Goal: Information Seeking & Learning: Get advice/opinions

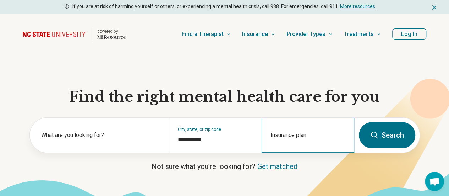
click at [306, 136] on div "Insurance plan" at bounding box center [308, 134] width 93 height 35
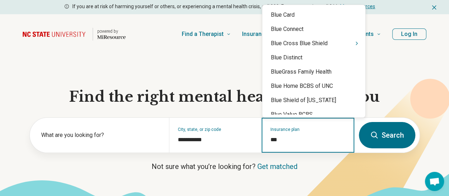
type input "****"
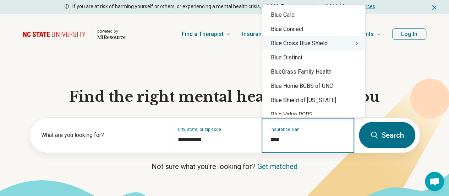
click at [354, 44] on icon "Suggestions" at bounding box center [357, 43] width 6 height 6
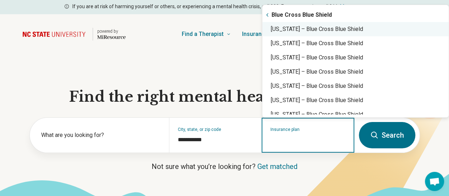
click at [355, 32] on div "North Carolina – Blue Cross Blue Shield" at bounding box center [355, 29] width 186 height 14
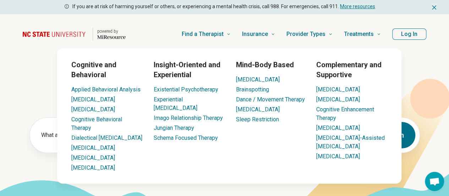
type input "**********"
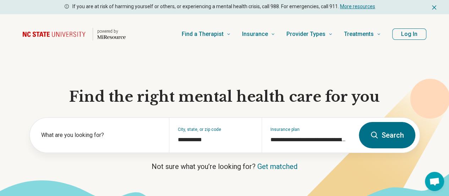
click at [383, 142] on button "Search" at bounding box center [387, 135] width 56 height 26
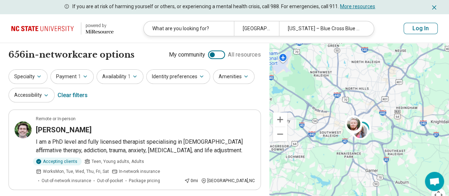
click at [434, 7] on icon "Dismiss" at bounding box center [434, 7] width 7 height 7
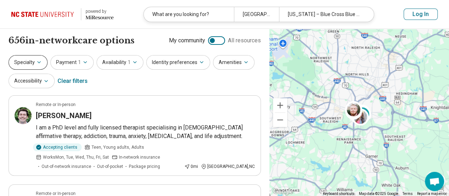
click at [41, 64] on icon "button" at bounding box center [39, 62] width 6 height 6
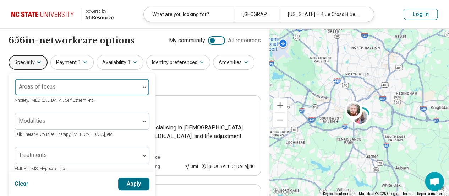
click at [70, 87] on div "Areas of focus" at bounding box center [82, 86] width 135 height 17
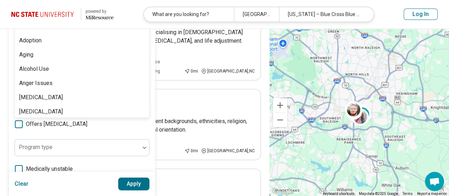
click at [168, 14] on div "What are you looking for?" at bounding box center [189, 14] width 90 height 15
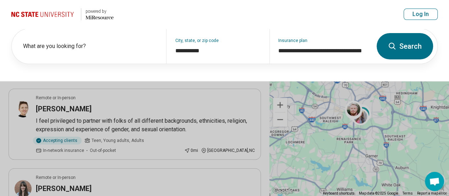
scroll to position [95, 0]
click at [168, 14] on header "powered by Miresource logo What are you looking for? Raleigh, NC North Carolina…" at bounding box center [224, 14] width 449 height 29
click at [153, 130] on button at bounding box center [224, 98] width 449 height 196
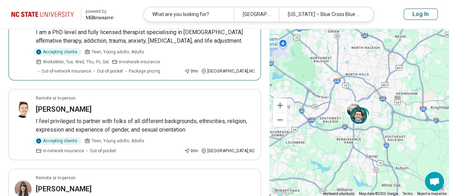
scroll to position [0, 0]
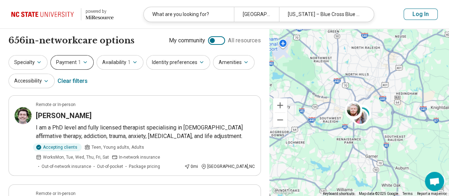
click at [81, 66] on button "Payment 1" at bounding box center [71, 62] width 43 height 15
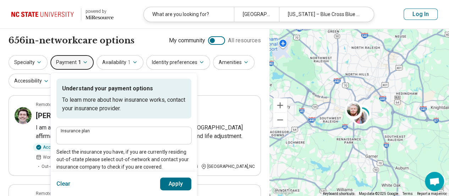
type input "**********"
click at [119, 61] on button "Availability 1" at bounding box center [120, 62] width 47 height 15
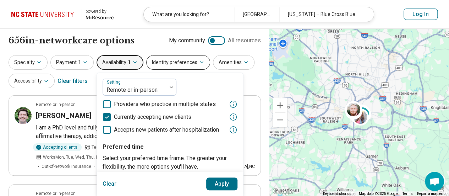
click at [188, 66] on button "Identity preferences" at bounding box center [178, 62] width 64 height 15
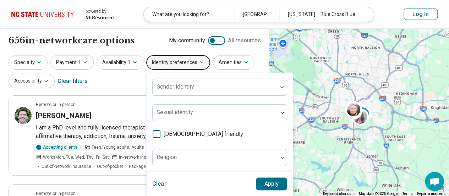
click at [181, 137] on span "LGBTQIA+ friendly" at bounding box center [204, 134] width 80 height 9
click at [246, 62] on button "Amenities" at bounding box center [234, 62] width 42 height 15
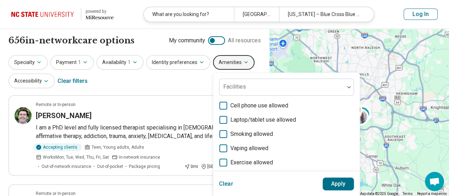
click at [246, 61] on button "Amenities" at bounding box center [234, 62] width 42 height 15
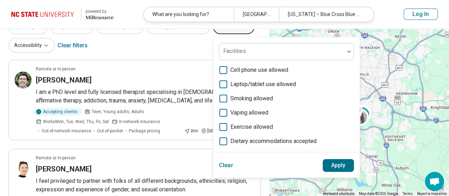
scroll to position [0, 0]
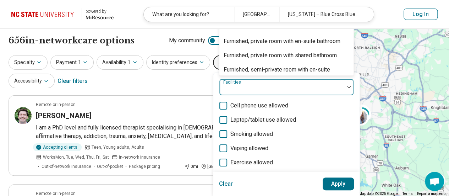
click at [248, 87] on div at bounding box center [281, 90] width 119 height 10
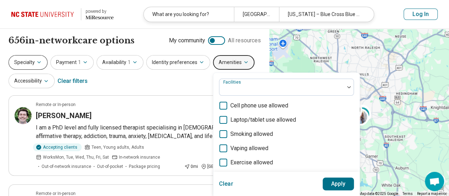
click at [45, 61] on button "Specialty" at bounding box center [28, 62] width 39 height 15
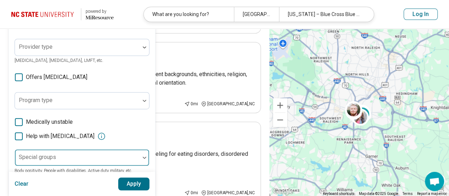
scroll to position [213, 0]
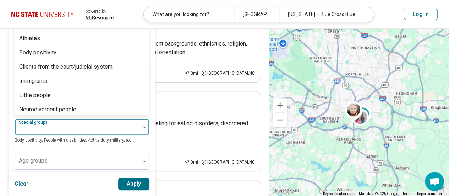
click at [73, 118] on div "23 results available. Use Up and Down to choose options, press Enter to select …" at bounding box center [82, 126] width 135 height 17
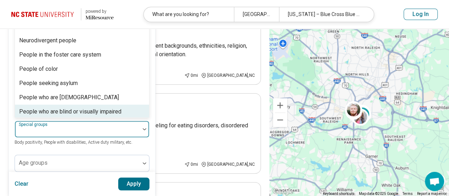
scroll to position [177, 0]
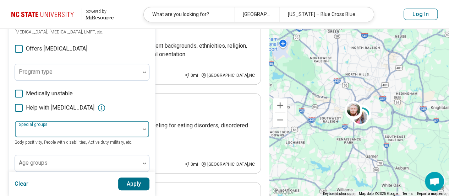
click at [77, 130] on div at bounding box center [77, 132] width 119 height 10
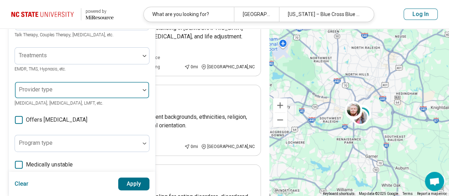
scroll to position [28, 0]
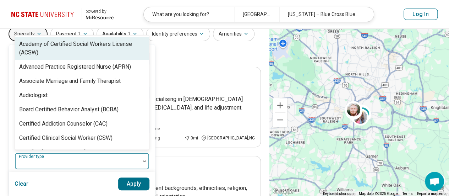
click at [68, 159] on div at bounding box center [77, 164] width 119 height 10
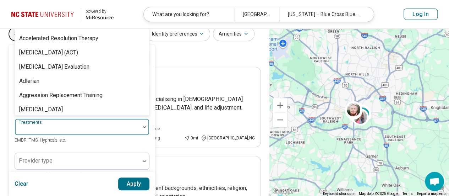
click at [67, 128] on div at bounding box center [77, 130] width 119 height 10
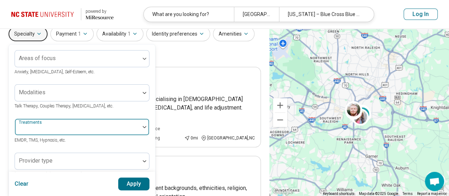
click at [67, 127] on div at bounding box center [77, 130] width 119 height 10
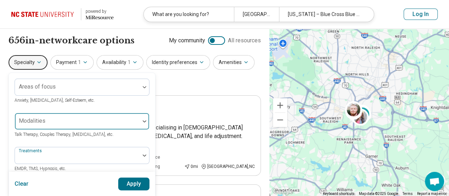
click at [67, 126] on div at bounding box center [77, 124] width 119 height 10
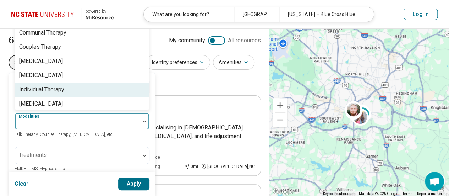
click at [77, 93] on div "Individual Therapy" at bounding box center [82, 89] width 134 height 14
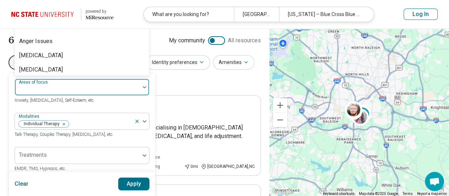
click at [69, 81] on div at bounding box center [77, 87] width 125 height 16
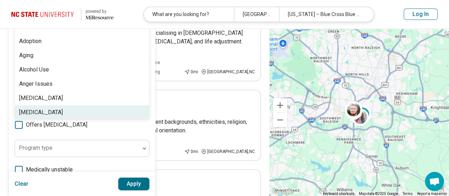
scroll to position [95, 0]
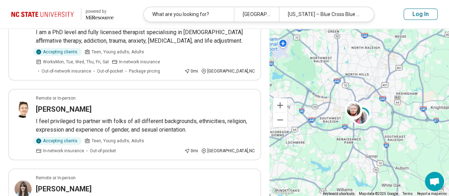
click at [179, 17] on div "What are you looking for?" at bounding box center [189, 14] width 90 height 15
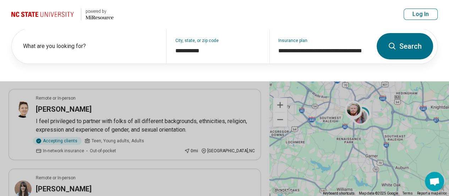
click at [214, 96] on button at bounding box center [224, 98] width 449 height 196
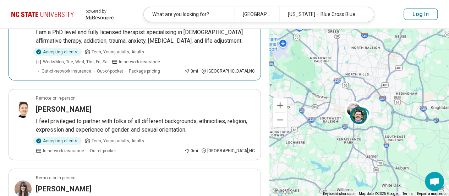
scroll to position [0, 0]
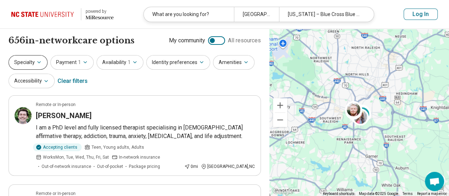
click at [28, 56] on button "Specialty" at bounding box center [28, 62] width 39 height 15
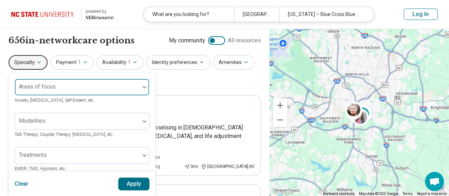
click at [55, 80] on div "Areas of focus" at bounding box center [82, 86] width 135 height 17
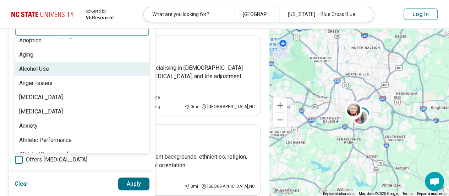
scroll to position [71, 0]
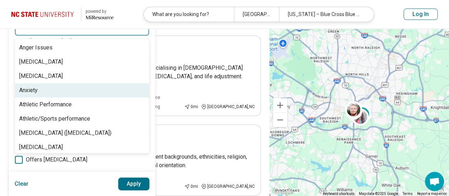
click at [87, 86] on div "Anxiety" at bounding box center [82, 90] width 134 height 14
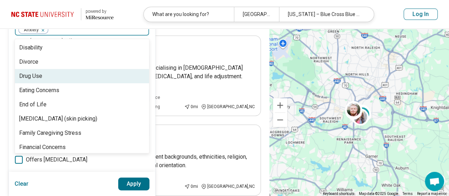
scroll to position [390, 0]
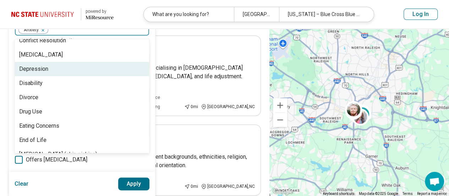
click at [112, 70] on div "Depression" at bounding box center [82, 69] width 134 height 14
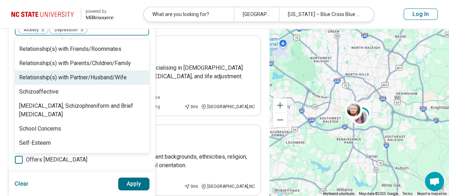
scroll to position [1171, 0]
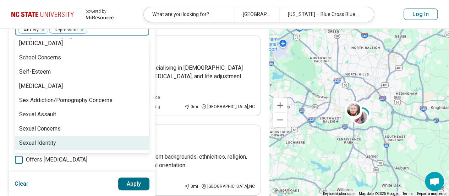
click at [133, 184] on button "Apply" at bounding box center [134, 183] width 32 height 13
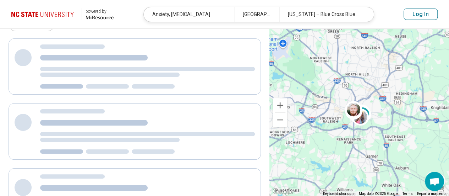
scroll to position [0, 0]
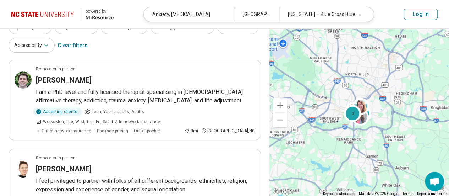
scroll to position [71, 0]
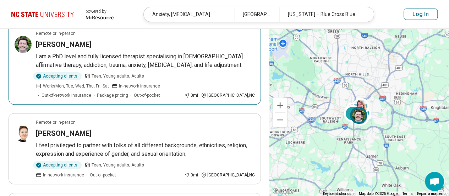
drag, startPoint x: 62, startPoint y: 43, endPoint x: 47, endPoint y: 44, distance: 15.3
click at [47, 44] on h3 "Michael Eason" at bounding box center [64, 44] width 56 height 10
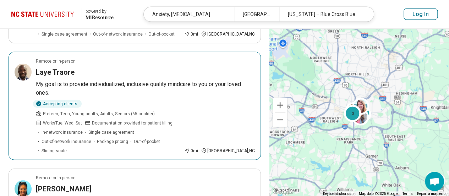
scroll to position [816, 0]
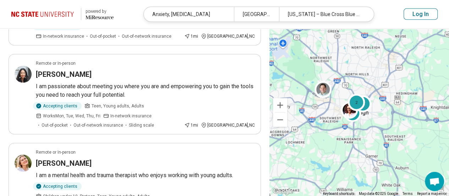
scroll to position [852, 0]
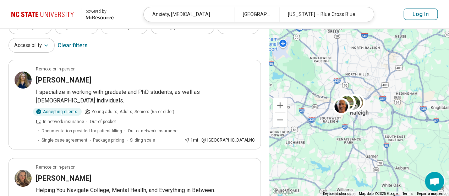
scroll to position [71, 0]
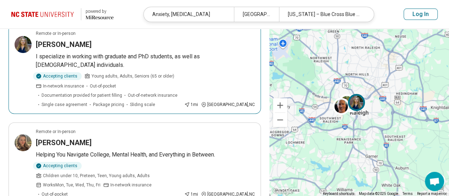
click at [66, 46] on h3 "Kate Williams" at bounding box center [64, 44] width 56 height 10
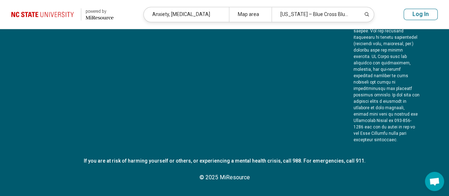
scroll to position [0, 0]
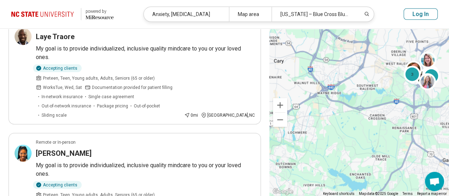
scroll to position [852, 0]
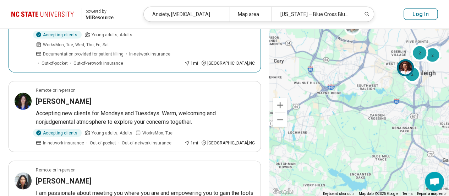
scroll to position [781, 0]
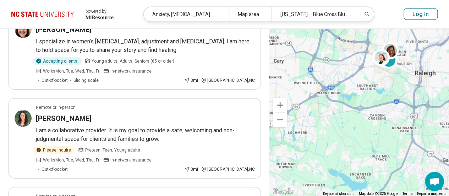
scroll to position [816, 0]
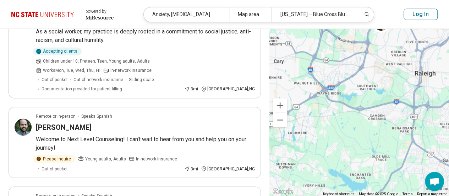
scroll to position [603, 0]
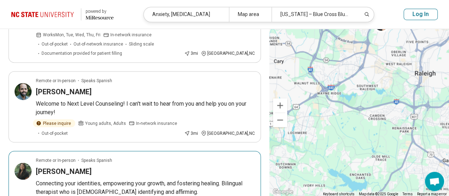
click at [63, 166] on h3 "Amanda McKone" at bounding box center [64, 171] width 56 height 10
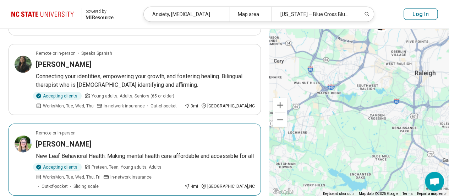
scroll to position [781, 0]
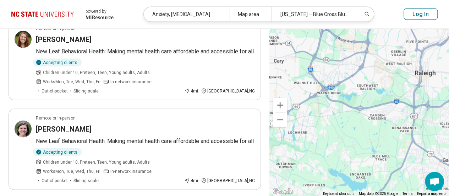
scroll to position [816, 0]
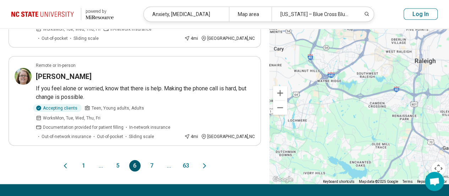
click at [147, 160] on button "7" at bounding box center [151, 165] width 11 height 11
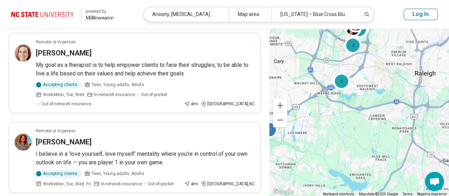
scroll to position [532, 0]
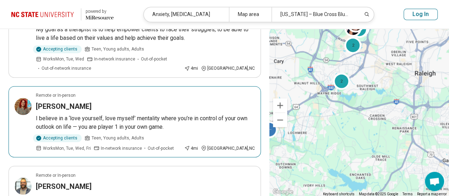
click at [62, 101] on h3 "Erika Branch" at bounding box center [64, 106] width 56 height 10
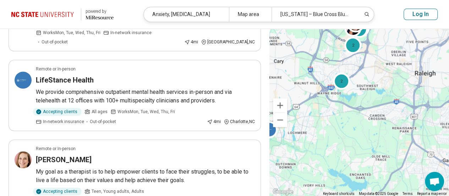
scroll to position [0, 0]
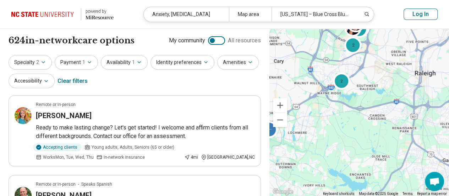
click at [427, 17] on button "Log In" at bounding box center [421, 14] width 34 height 11
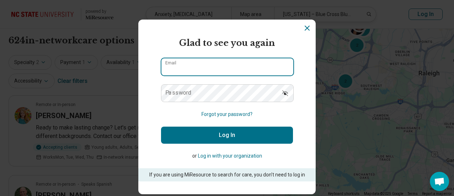
type input "**********"
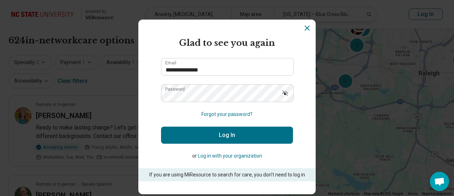
click at [224, 134] on button "Log In" at bounding box center [227, 134] width 132 height 17
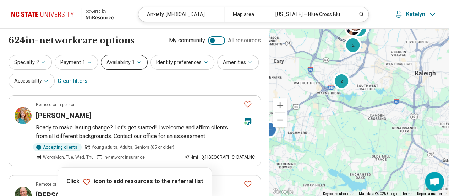
click at [129, 62] on button "Availability 1" at bounding box center [124, 62] width 47 height 15
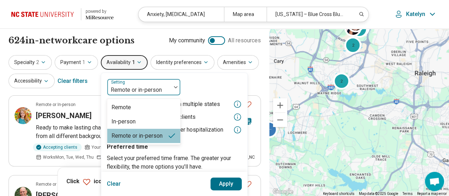
click at [139, 94] on div at bounding box center [139, 90] width 58 height 10
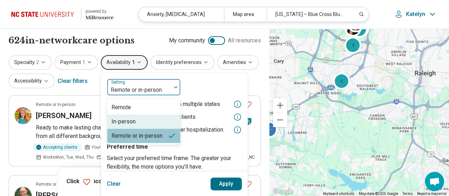
click at [144, 120] on div "In-person" at bounding box center [143, 121] width 73 height 14
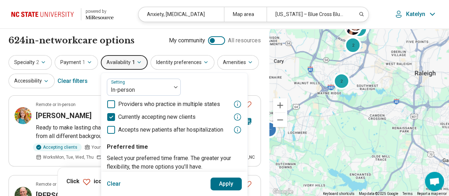
click at [224, 183] on button "Apply" at bounding box center [226, 183] width 32 height 13
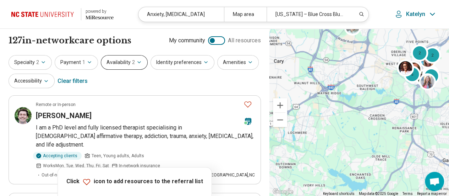
click at [138, 64] on icon "button" at bounding box center [139, 62] width 6 height 6
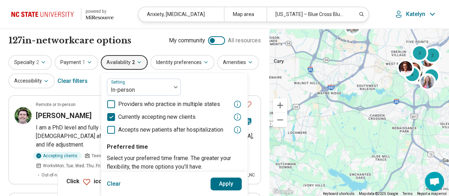
scroll to position [71, 0]
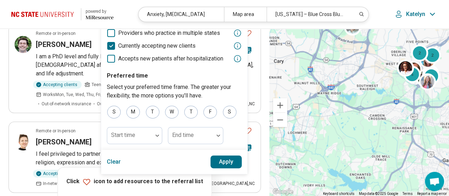
click at [222, 161] on button "Apply" at bounding box center [226, 161] width 32 height 13
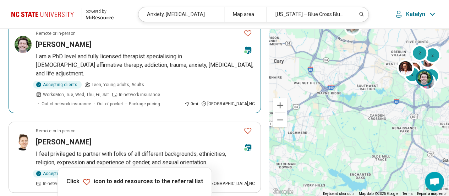
scroll to position [0, 0]
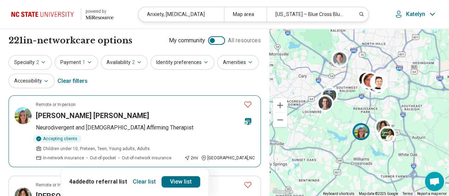
click at [84, 115] on h3 "Stephens Whitehurst" at bounding box center [92, 115] width 113 height 10
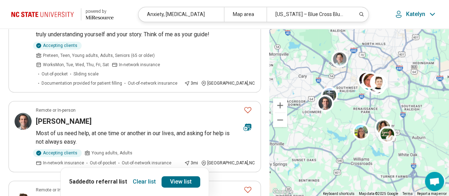
scroll to position [1668, 0]
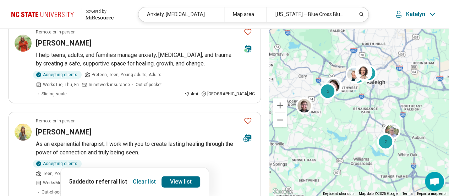
scroll to position [461, 0]
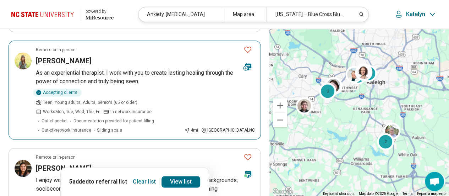
click at [81, 56] on h3 "Allison Grubbs" at bounding box center [64, 61] width 56 height 10
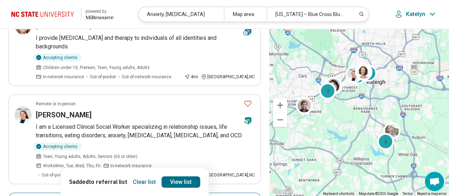
scroll to position [923, 0]
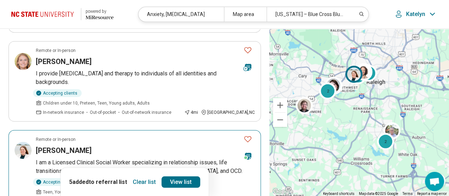
click at [195, 158] on p "I am a Licensed Clinical Social Worker specializing in relationship issues, lif…" at bounding box center [145, 166] width 219 height 17
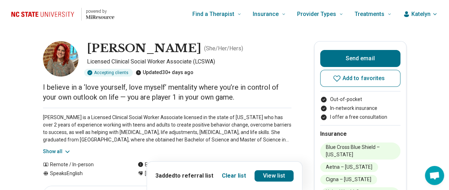
scroll to position [71, 0]
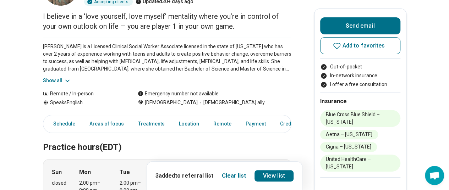
click at [64, 83] on button "Show all" at bounding box center [57, 80] width 28 height 7
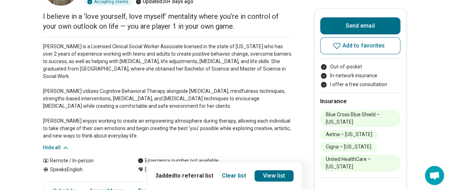
scroll to position [106, 0]
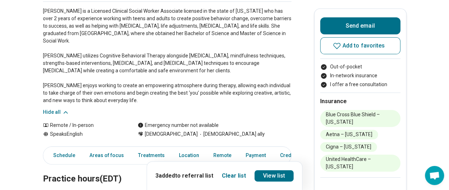
drag, startPoint x: 372, startPoint y: 48, endPoint x: 310, endPoint y: 75, distance: 67.6
click at [373, 48] on span "Add to favorites" at bounding box center [363, 46] width 43 height 6
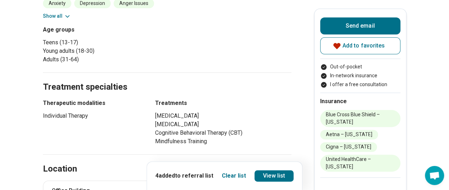
scroll to position [568, 0]
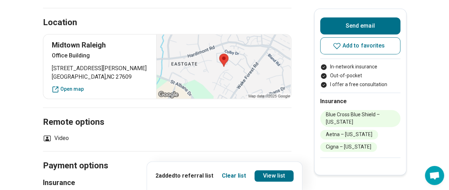
scroll to position [355, 0]
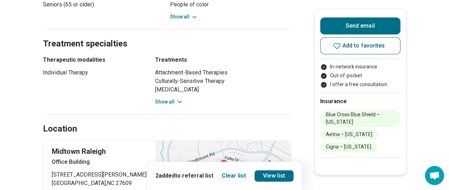
click at [367, 50] on button "Add to favorites" at bounding box center [360, 45] width 80 height 17
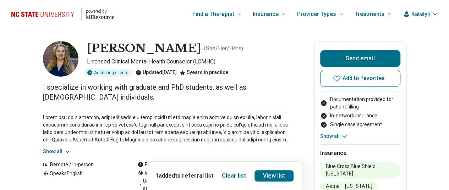
scroll to position [71, 0]
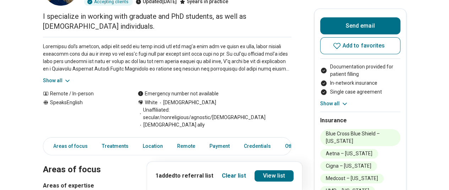
click at [56, 82] on button "Show all" at bounding box center [57, 80] width 28 height 7
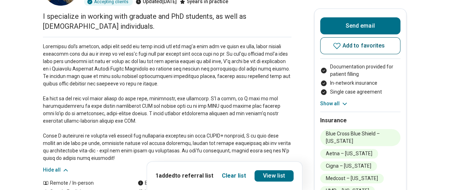
click at [365, 49] on span "Add to favorites" at bounding box center [363, 46] width 43 height 6
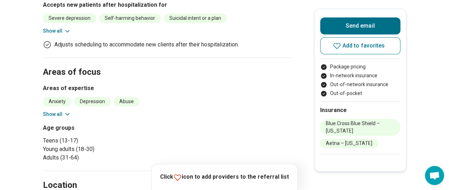
scroll to position [213, 0]
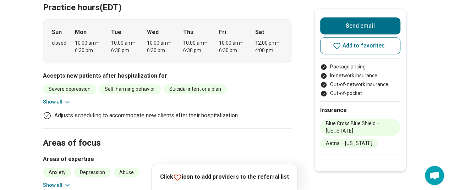
click at [60, 98] on button "Show all" at bounding box center [57, 101] width 28 height 7
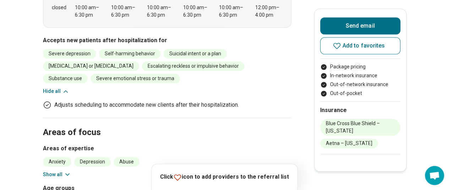
scroll to position [319, 0]
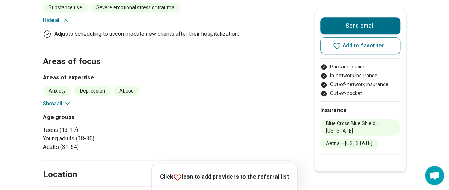
click at [62, 100] on button "Show all" at bounding box center [57, 103] width 28 height 7
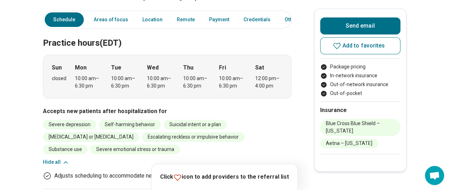
scroll to position [0, 0]
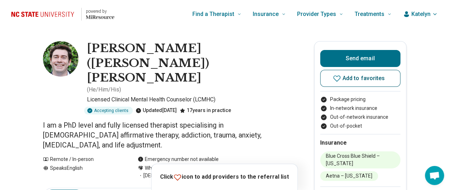
click at [337, 81] on icon at bounding box center [337, 78] width 9 height 9
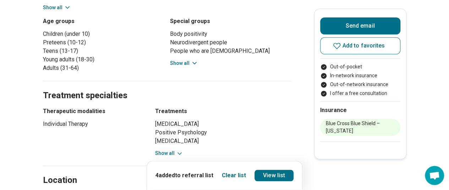
scroll to position [248, 0]
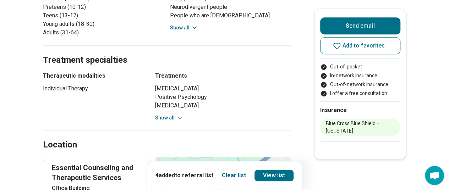
click at [172, 114] on button "Show all" at bounding box center [169, 117] width 28 height 7
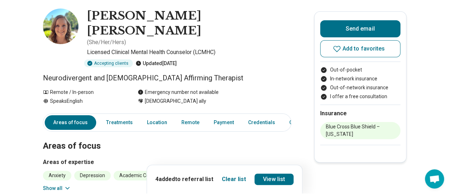
scroll to position [0, 0]
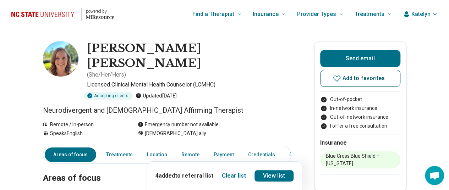
click at [340, 78] on icon at bounding box center [337, 78] width 9 height 9
click at [273, 172] on link "View list" at bounding box center [273, 175] width 39 height 11
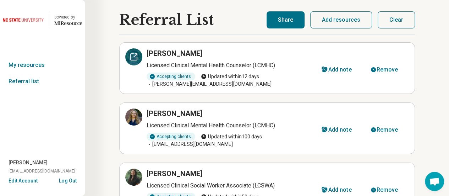
click at [131, 58] on icon at bounding box center [134, 57] width 6 height 6
click at [128, 116] on div at bounding box center [133, 116] width 17 height 17
click at [136, 64] on div at bounding box center [133, 56] width 17 height 17
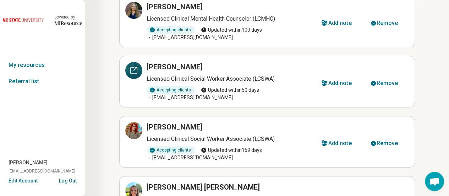
click at [133, 70] on icon at bounding box center [134, 70] width 9 height 9
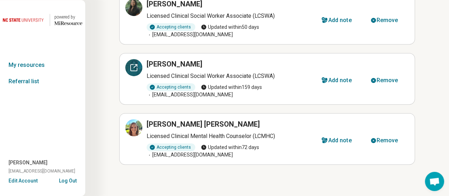
click at [138, 67] on div at bounding box center [133, 67] width 17 height 17
click at [133, 121] on div at bounding box center [133, 127] width 17 height 17
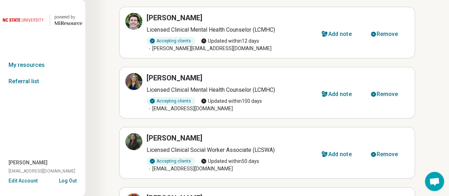
scroll to position [106, 0]
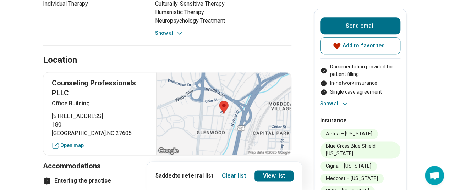
scroll to position [426, 0]
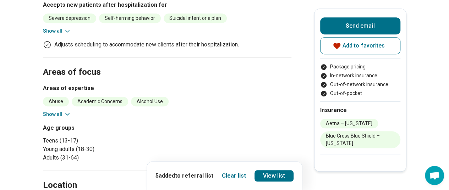
scroll to position [390, 0]
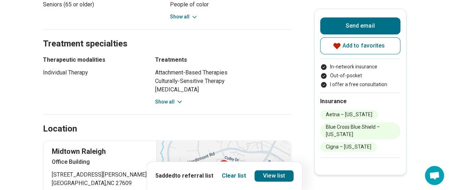
scroll to position [426, 0]
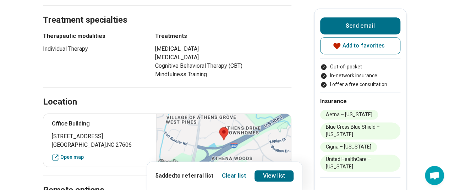
scroll to position [497, 0]
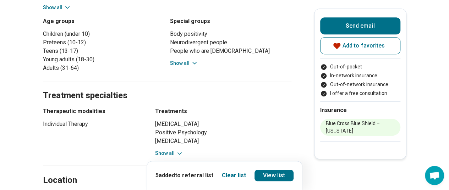
scroll to position [319, 0]
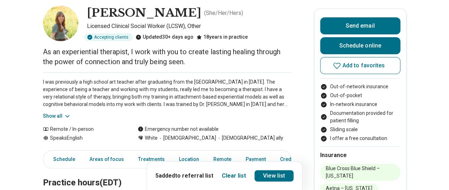
scroll to position [71, 0]
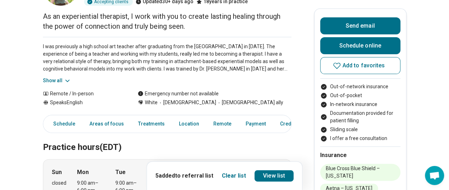
click at [56, 83] on button "Show all" at bounding box center [57, 80] width 28 height 7
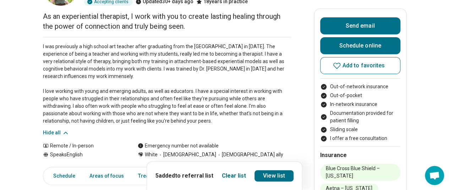
scroll to position [106, 0]
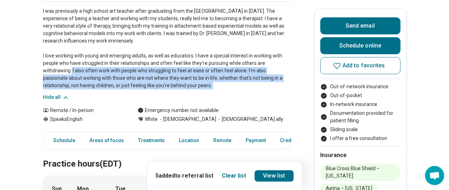
drag, startPoint x: 31, startPoint y: 68, endPoint x: 8, endPoint y: 88, distance: 29.4
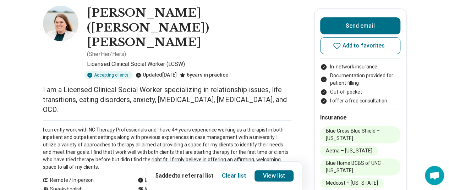
scroll to position [71, 0]
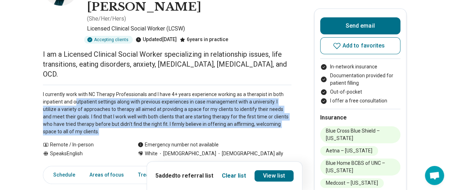
drag, startPoint x: 77, startPoint y: 55, endPoint x: 296, endPoint y: 83, distance: 220.1
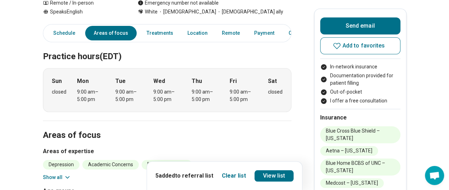
scroll to position [319, 0]
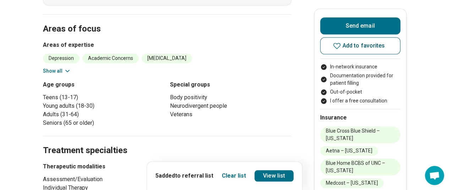
click at [355, 48] on span "Add to favorites" at bounding box center [363, 46] width 43 height 6
click at [274, 179] on link "View list" at bounding box center [273, 175] width 39 height 11
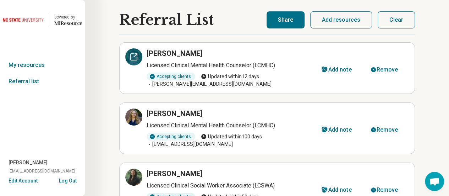
click at [138, 57] on icon at bounding box center [134, 57] width 9 height 9
click at [129, 120] on div at bounding box center [133, 116] width 17 height 17
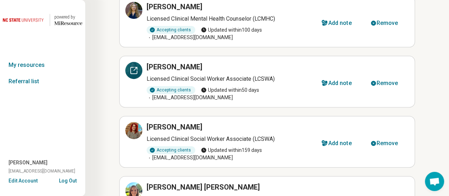
click at [128, 67] on div at bounding box center [133, 70] width 17 height 17
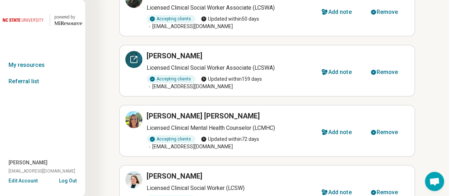
click at [131, 56] on icon at bounding box center [134, 59] width 6 height 6
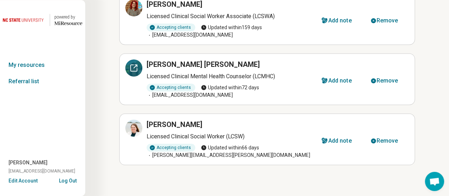
click at [137, 71] on icon at bounding box center [134, 68] width 9 height 9
click at [126, 128] on div at bounding box center [133, 127] width 17 height 17
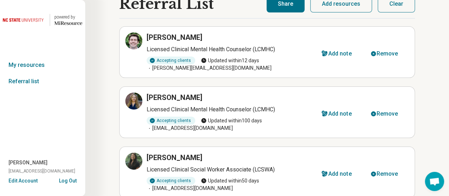
scroll to position [0, 0]
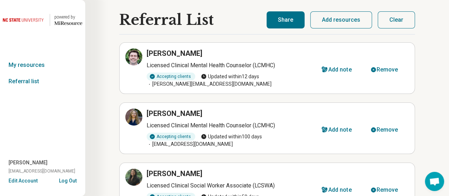
click at [286, 17] on button "Share" at bounding box center [286, 19] width 38 height 17
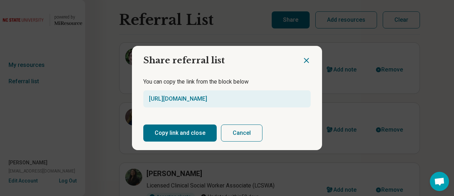
click at [175, 131] on button "Copy link and close" at bounding box center [179, 132] width 73 height 17
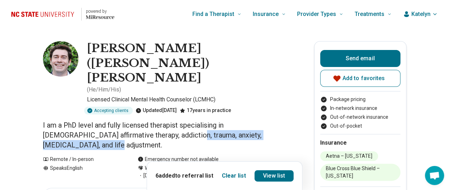
drag, startPoint x: 132, startPoint y: 108, endPoint x: 273, endPoint y: 109, distance: 140.9
click at [271, 120] on p "I am a PhD level and fully licensed therapist specialising in LGBTQ+ affirmativ…" at bounding box center [167, 135] width 248 height 30
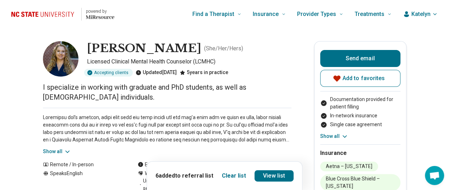
scroll to position [35, 0]
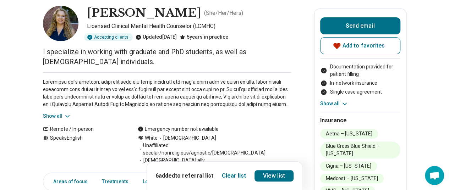
click at [62, 114] on button "Show all" at bounding box center [57, 116] width 28 height 7
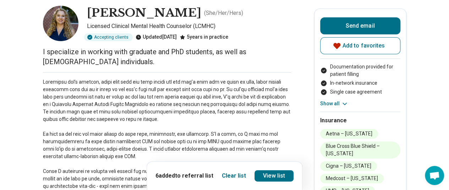
scroll to position [106, 0]
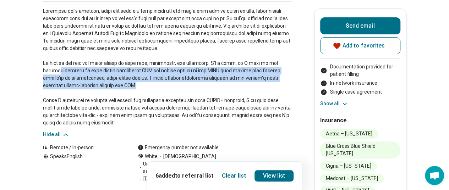
drag, startPoint x: 61, startPoint y: 68, endPoint x: 205, endPoint y: 89, distance: 146.0
click at [205, 89] on p at bounding box center [167, 66] width 248 height 119
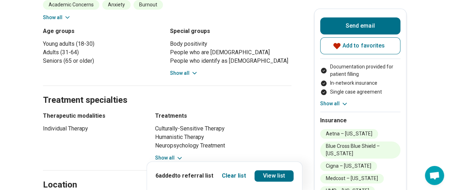
scroll to position [284, 0]
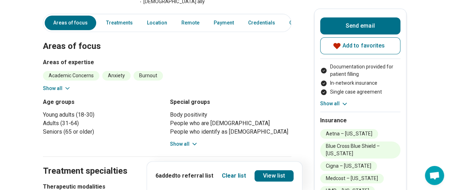
click at [62, 85] on button "Show all" at bounding box center [57, 88] width 28 height 7
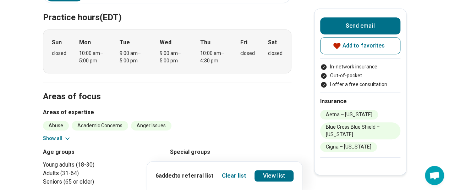
scroll to position [248, 0]
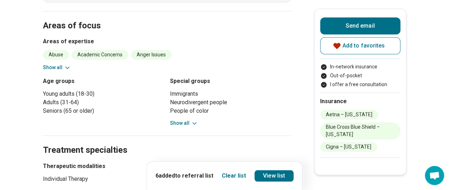
click at [64, 64] on button "Show all" at bounding box center [57, 67] width 28 height 7
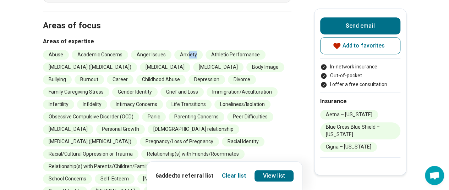
drag, startPoint x: 189, startPoint y: 41, endPoint x: 204, endPoint y: 40, distance: 14.9
click at [202, 50] on li "Anxiety" at bounding box center [188, 55] width 28 height 10
click at [206, 75] on li "Depression" at bounding box center [206, 80] width 37 height 10
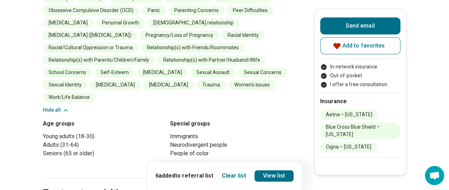
scroll to position [390, 0]
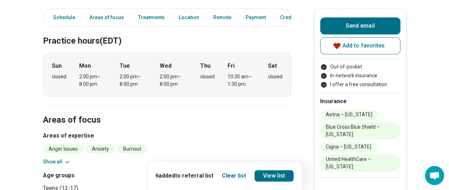
scroll to position [213, 0]
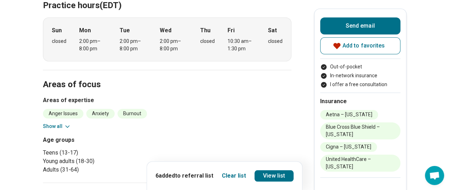
click at [65, 126] on button "Show all" at bounding box center [57, 126] width 28 height 7
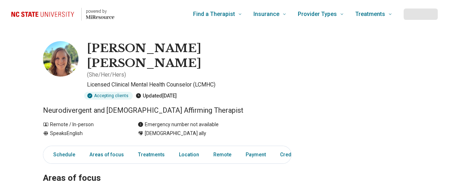
scroll to position [106, 0]
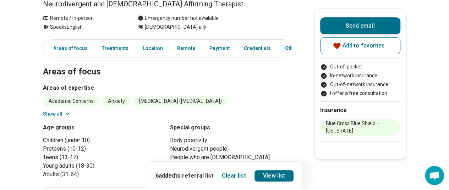
click at [60, 95] on section "Areas of focus Areas of expertise Academic Concerns Anxiety Attention Deficit H…" at bounding box center [167, 118] width 248 height 138
click at [62, 110] on button "Show all" at bounding box center [57, 113] width 28 height 7
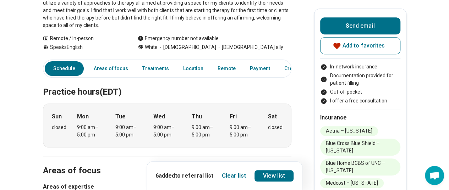
scroll to position [248, 0]
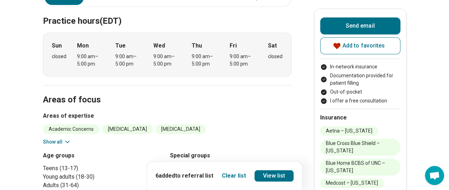
click at [63, 138] on button "Show all" at bounding box center [57, 141] width 28 height 7
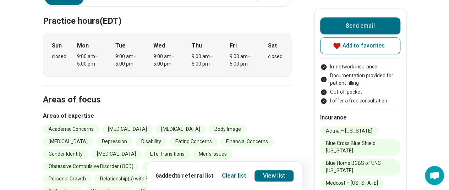
drag, startPoint x: 116, startPoint y: 94, endPoint x: 131, endPoint y: 94, distance: 14.2
click at [125, 137] on li "Depression" at bounding box center [114, 142] width 37 height 10
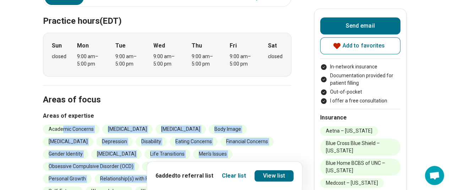
drag, startPoint x: 66, startPoint y: 85, endPoint x: 160, endPoint y: 144, distance: 111.5
click at [160, 144] on ul "Academic Concerns [MEDICAL_DATA] [MEDICAL_DATA] Body Image [MEDICAL_DATA] [MEDI…" at bounding box center [167, 161] width 248 height 72
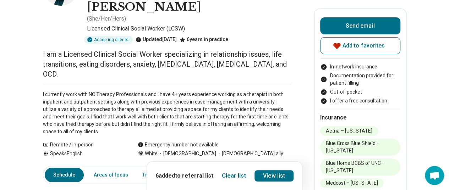
scroll to position [35, 0]
